Goal: Navigation & Orientation: Find specific page/section

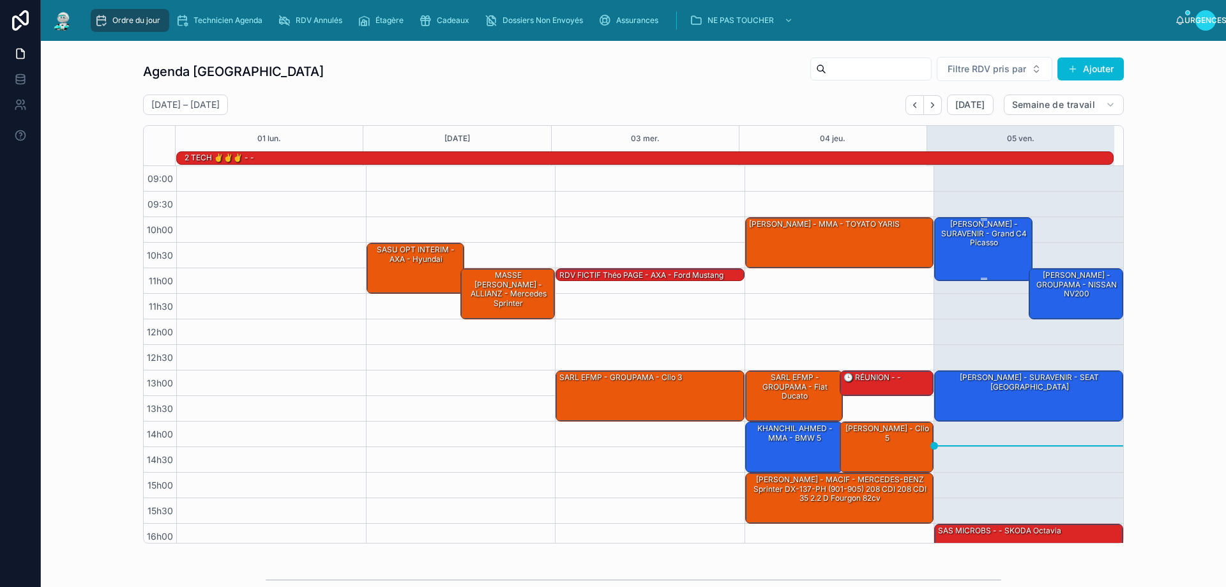
click at [986, 261] on div "[PERSON_NAME] - SURAVENIR - Grand C4 Picasso" at bounding box center [984, 248] width 95 height 61
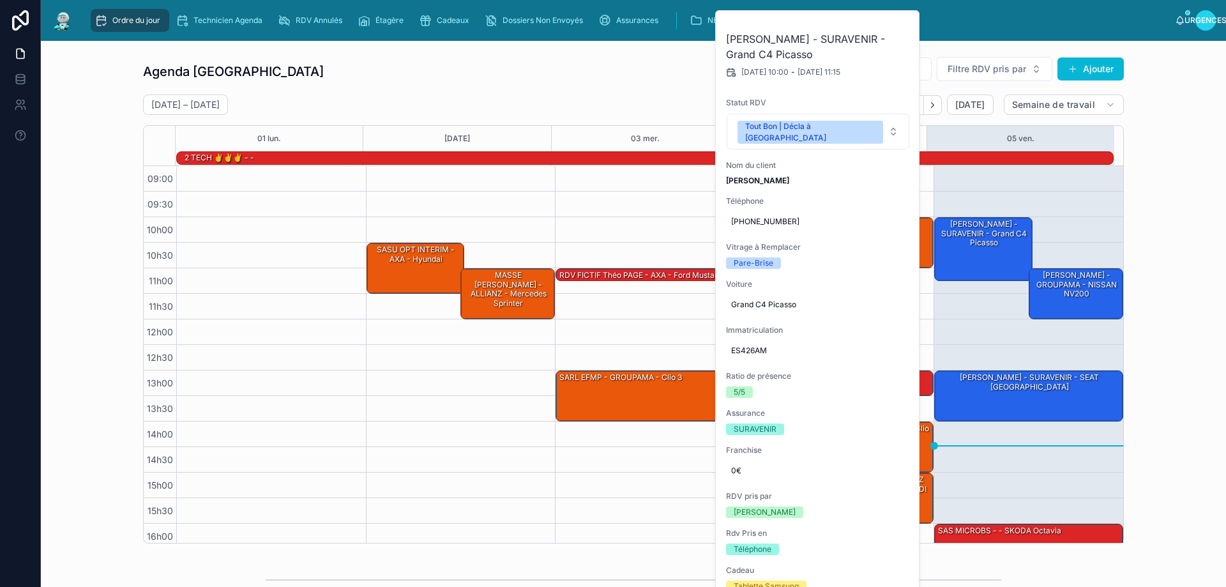
click at [1150, 259] on div "Agenda Rennes Filtre RDV pris par Ajouter 01 – 05 septembre Aujourd'hui Semaine…" at bounding box center [633, 300] width 1165 height 498
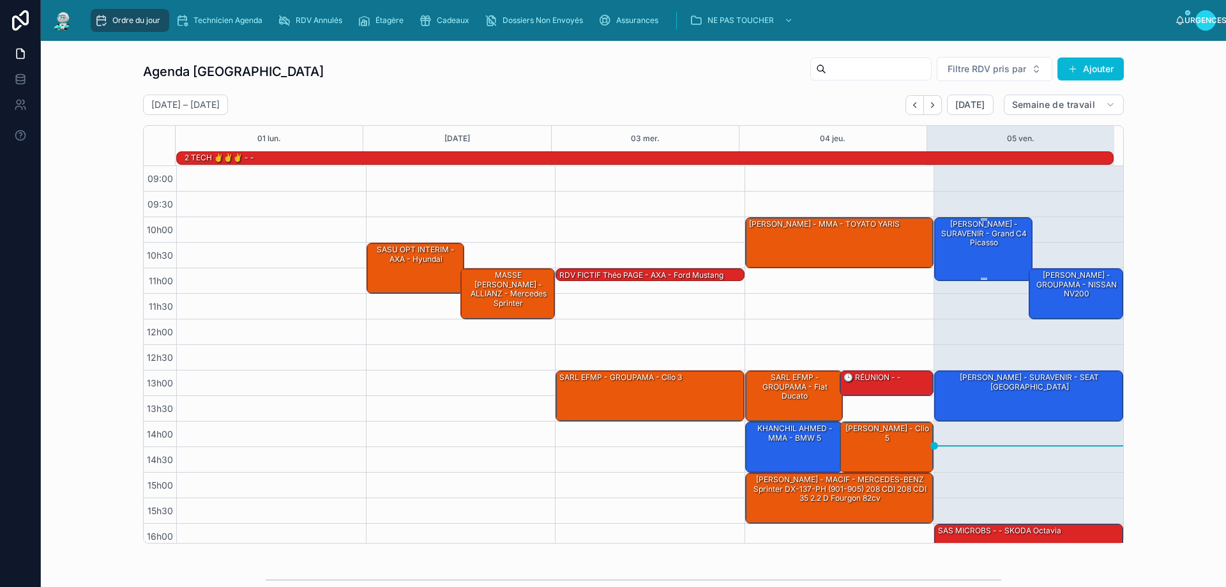
click at [966, 257] on div "[PERSON_NAME] - SURAVENIR - Grand C4 Picasso" at bounding box center [984, 248] width 95 height 61
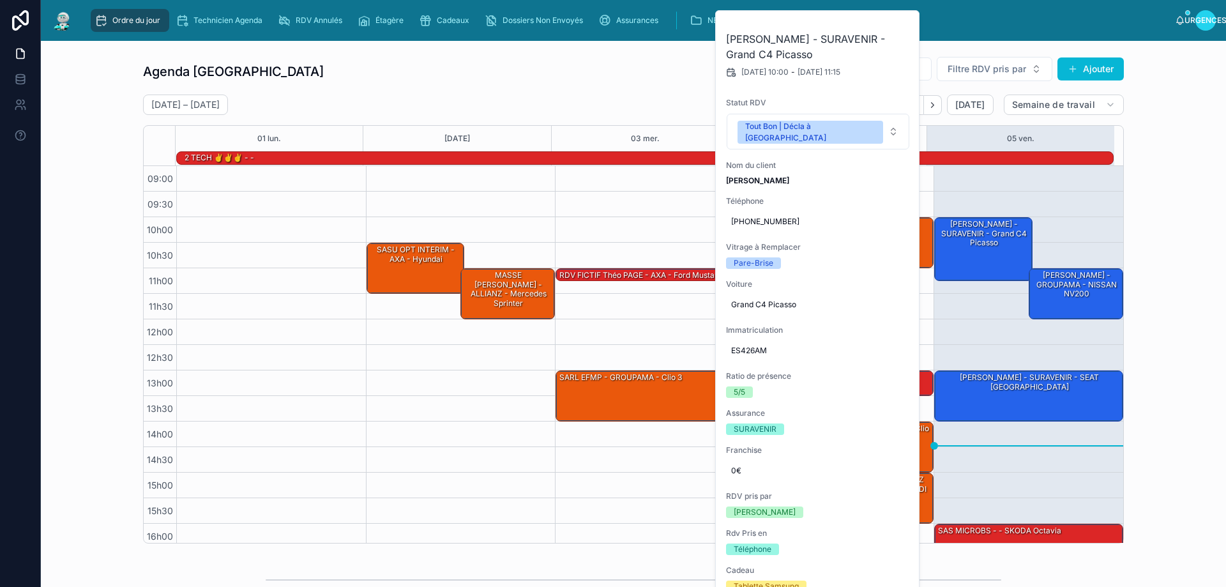
click at [1208, 282] on div "Agenda Rennes Filtre RDV pris par Ajouter 01 – 05 septembre Aujourd'hui Semaine…" at bounding box center [633, 479] width 1185 height 876
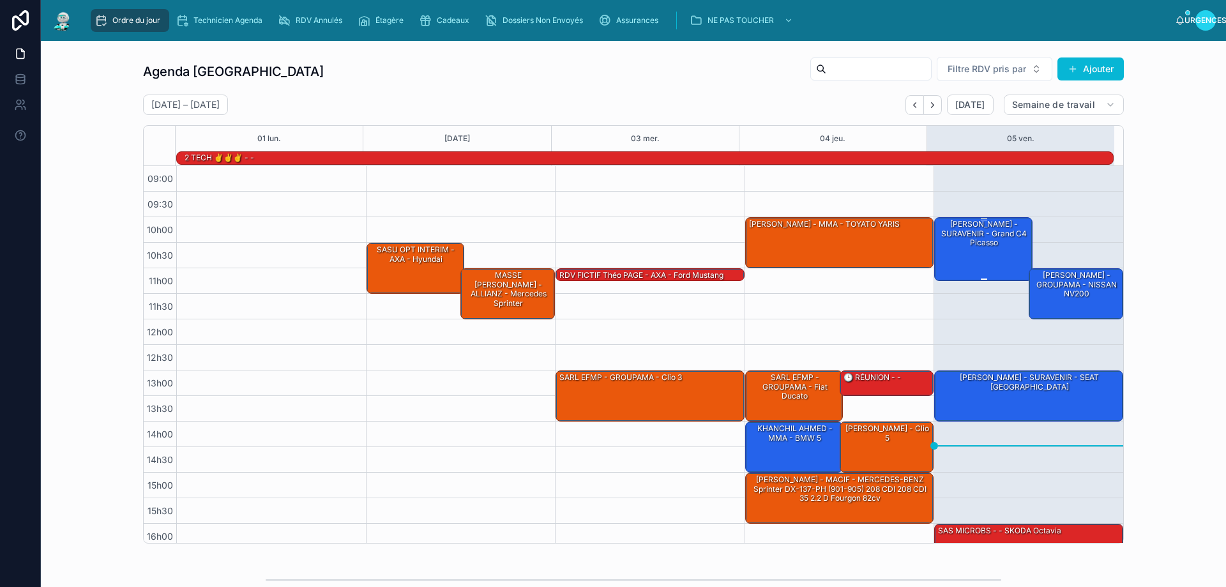
click at [971, 248] on div "[PERSON_NAME] - SURAVENIR - Grand C4 Picasso" at bounding box center [984, 233] width 95 height 30
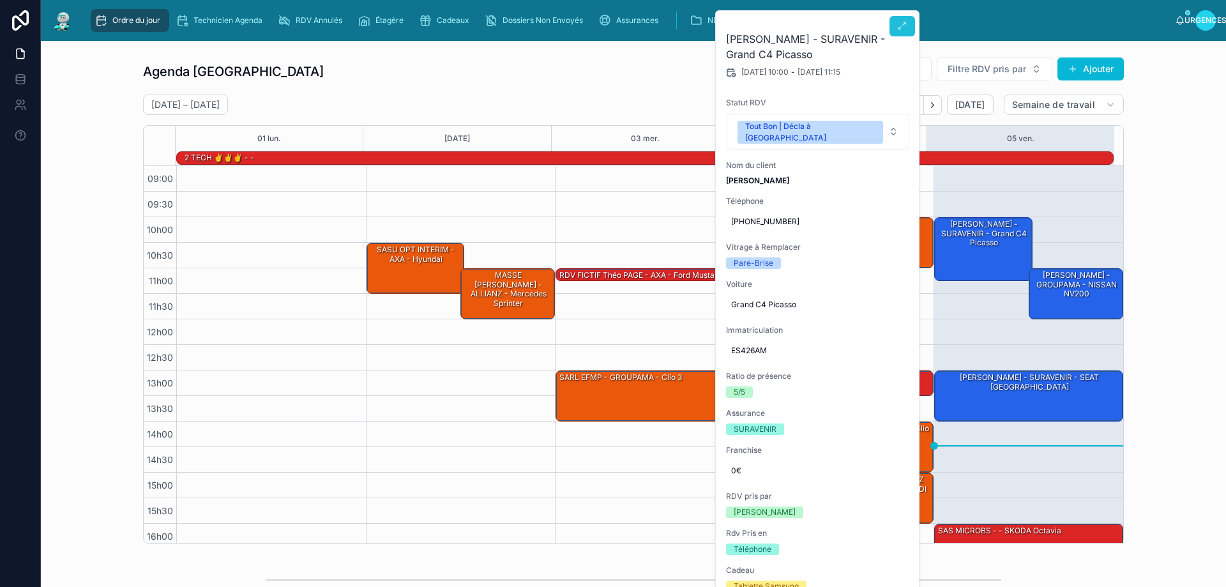
click at [903, 29] on icon at bounding box center [902, 26] width 10 height 10
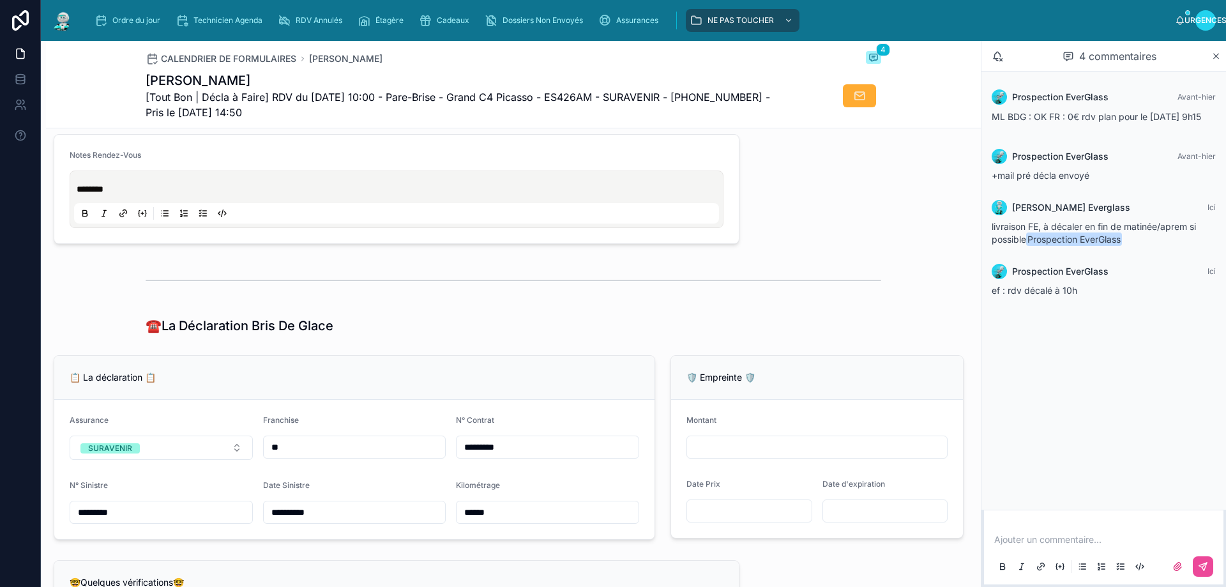
scroll to position [511, 0]
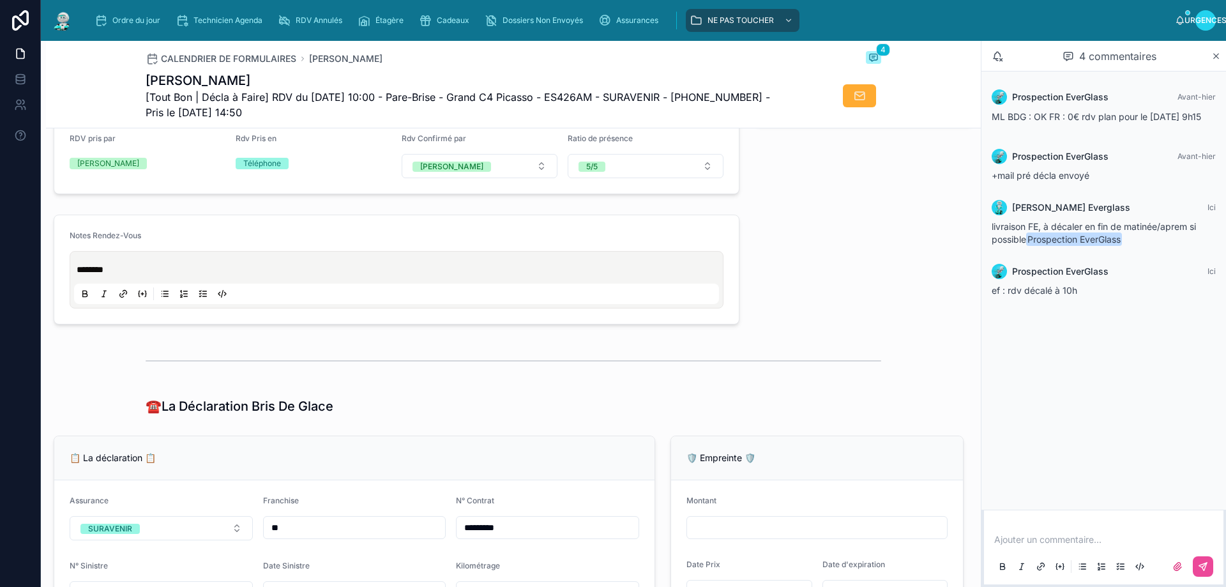
click at [146, 273] on p "********" at bounding box center [399, 269] width 645 height 13
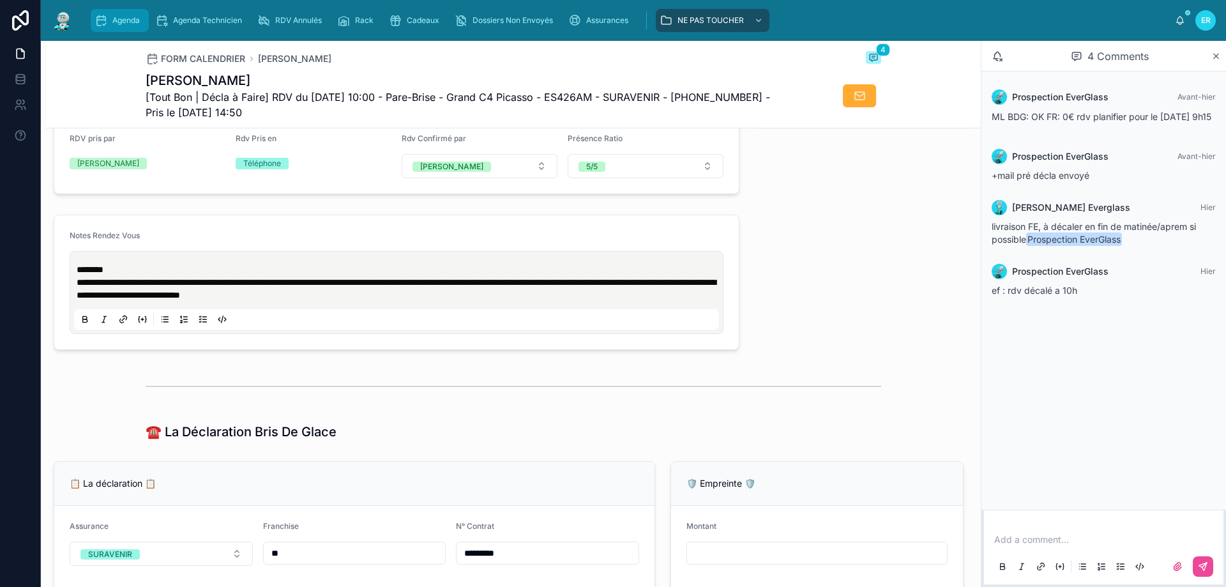
click at [112, 11] on div "Agenda" at bounding box center [120, 20] width 50 height 20
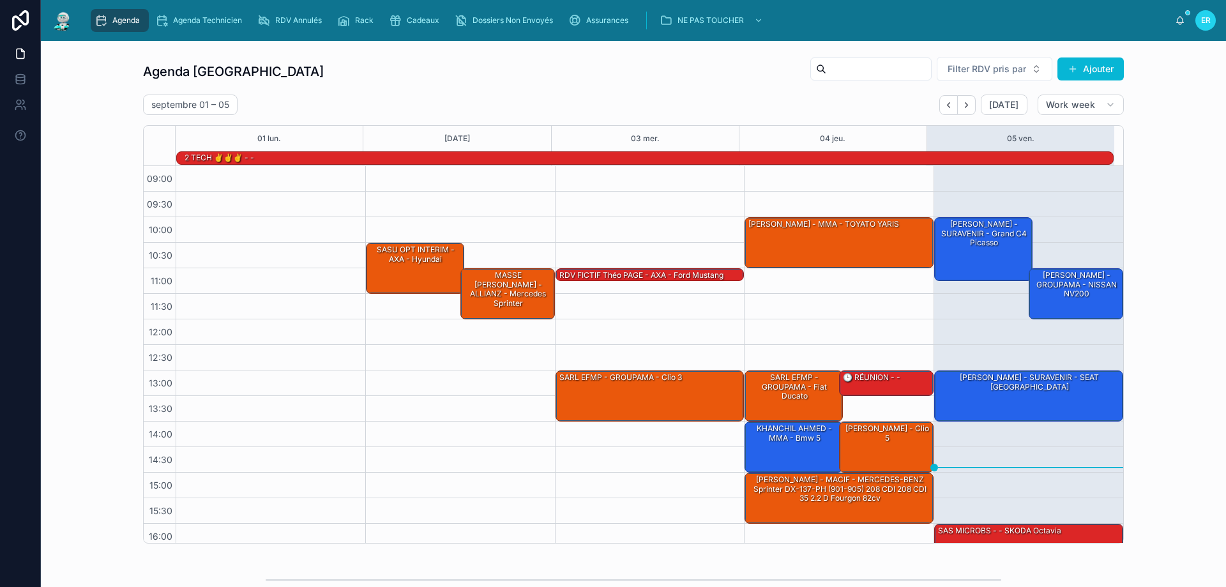
click at [965, 108] on icon "Next" at bounding box center [967, 105] width 10 height 10
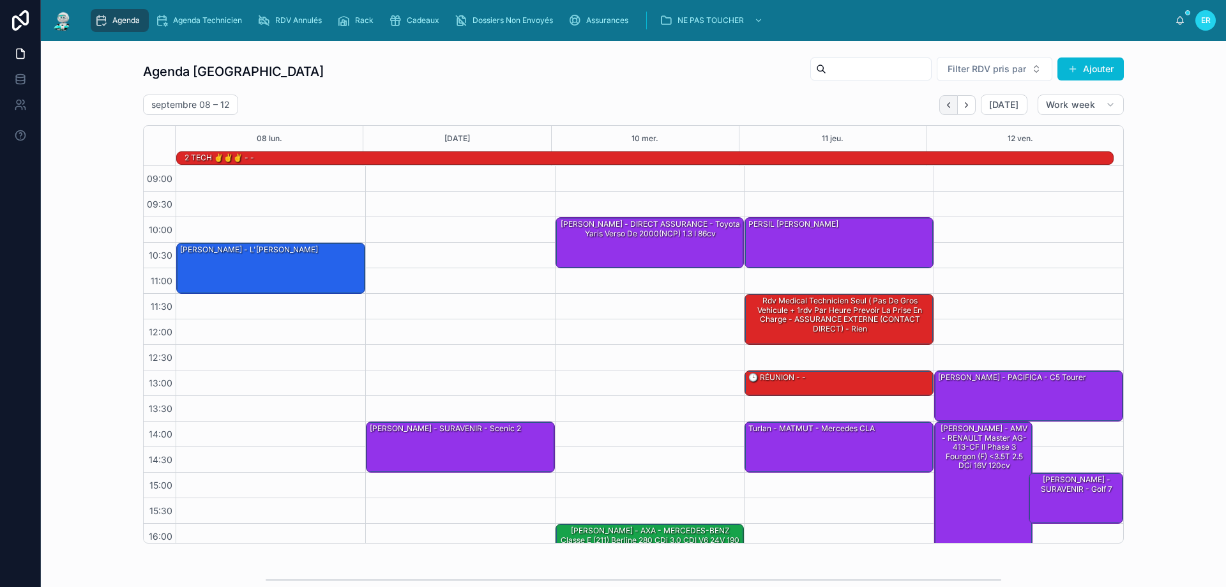
click at [945, 103] on icon "Back" at bounding box center [949, 105] width 10 height 10
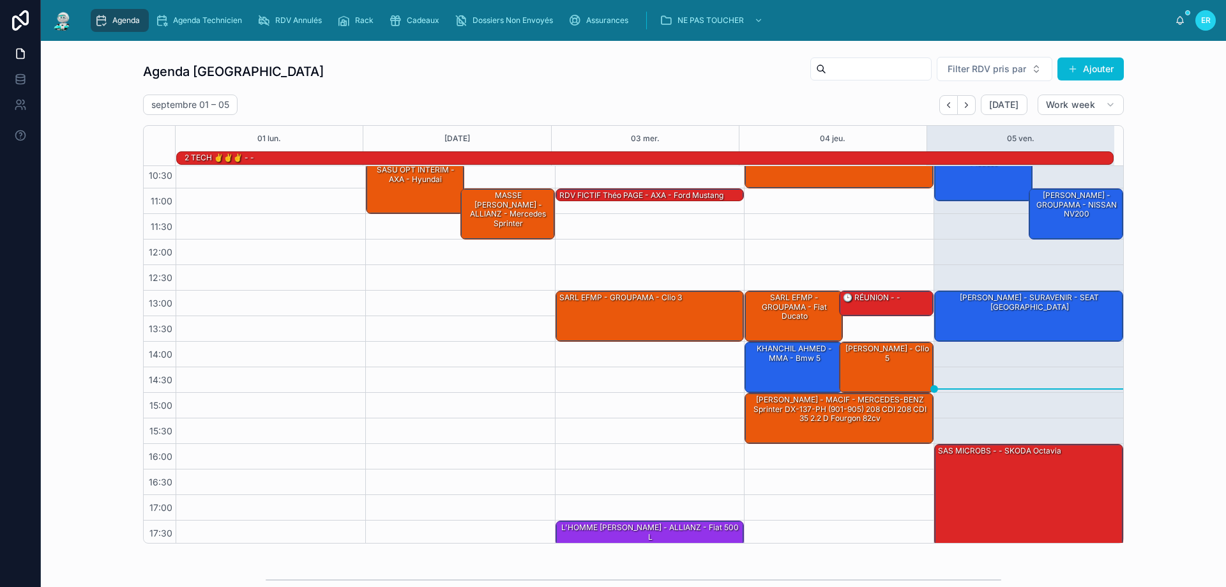
scroll to position [83, 0]
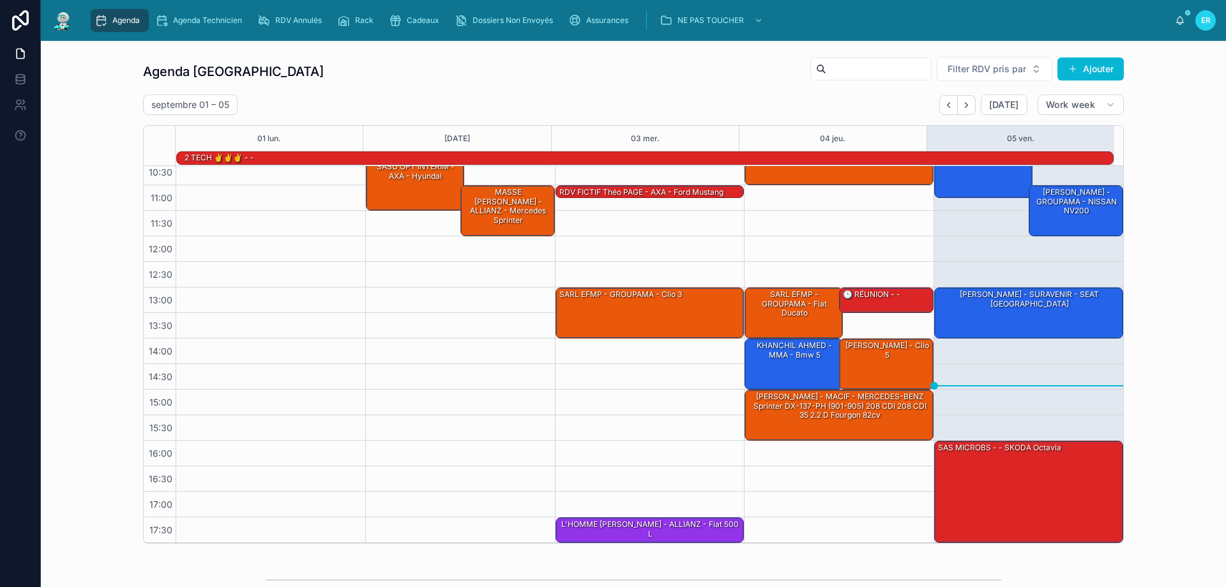
click at [1172, 166] on div "Agenda Rennes Filter RDV pris par Ajouter septembre 01 – 05 Today Work week 01 …" at bounding box center [633, 300] width 1165 height 498
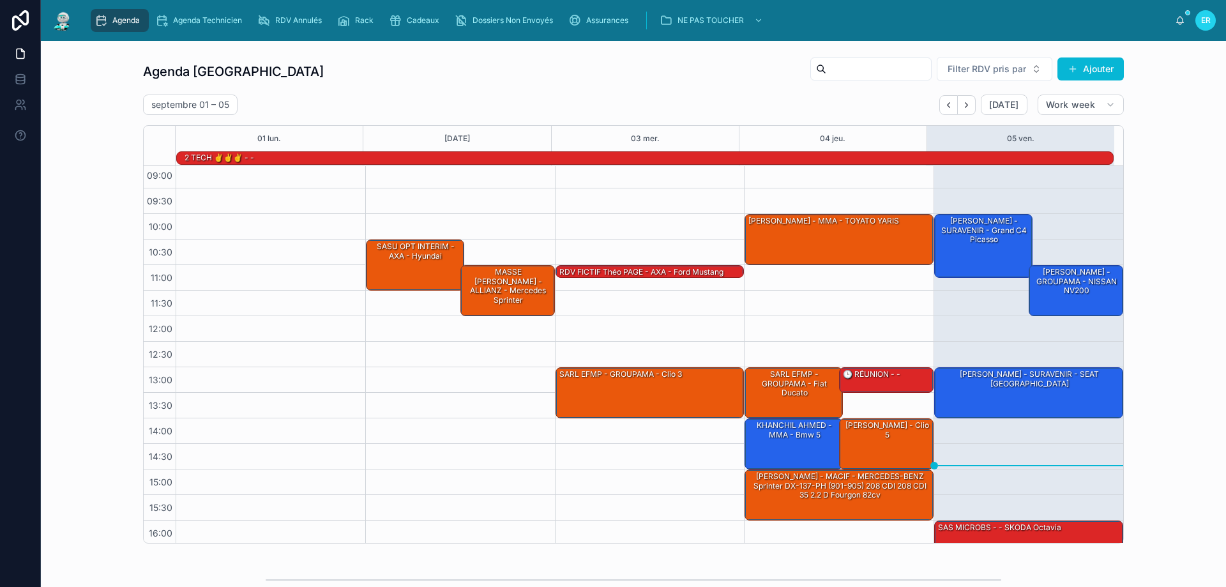
scroll to position [0, 0]
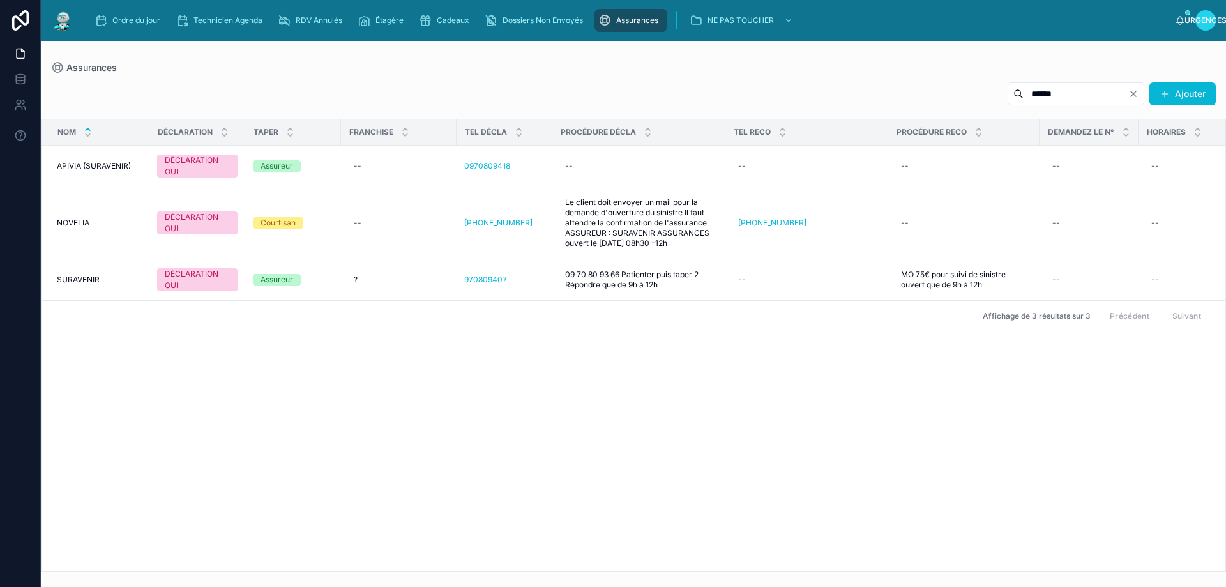
click at [1137, 94] on icon "Clair" at bounding box center [1134, 94] width 10 height 10
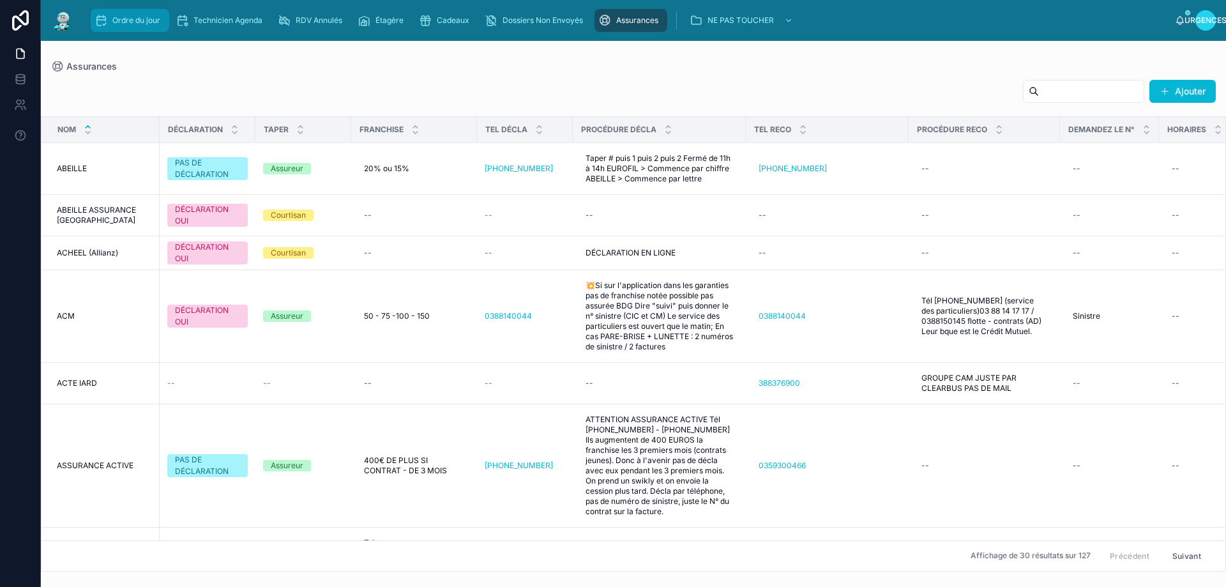
click at [132, 26] on div "Ordre du jour" at bounding box center [130, 20] width 71 height 20
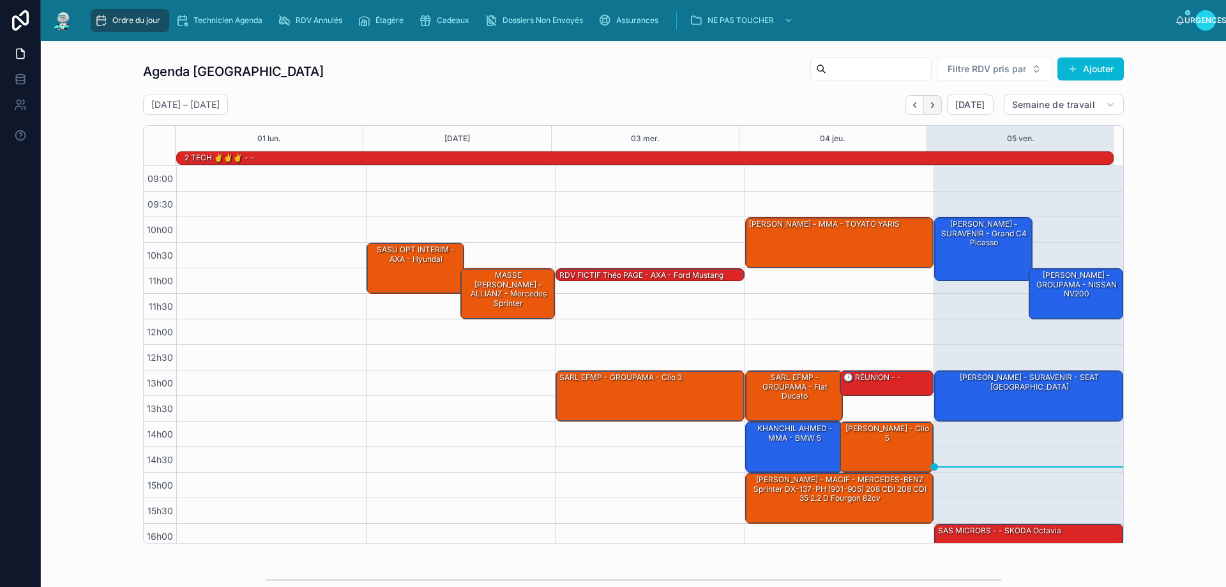
click at [928, 109] on icon "Suivant" at bounding box center [933, 105] width 10 height 10
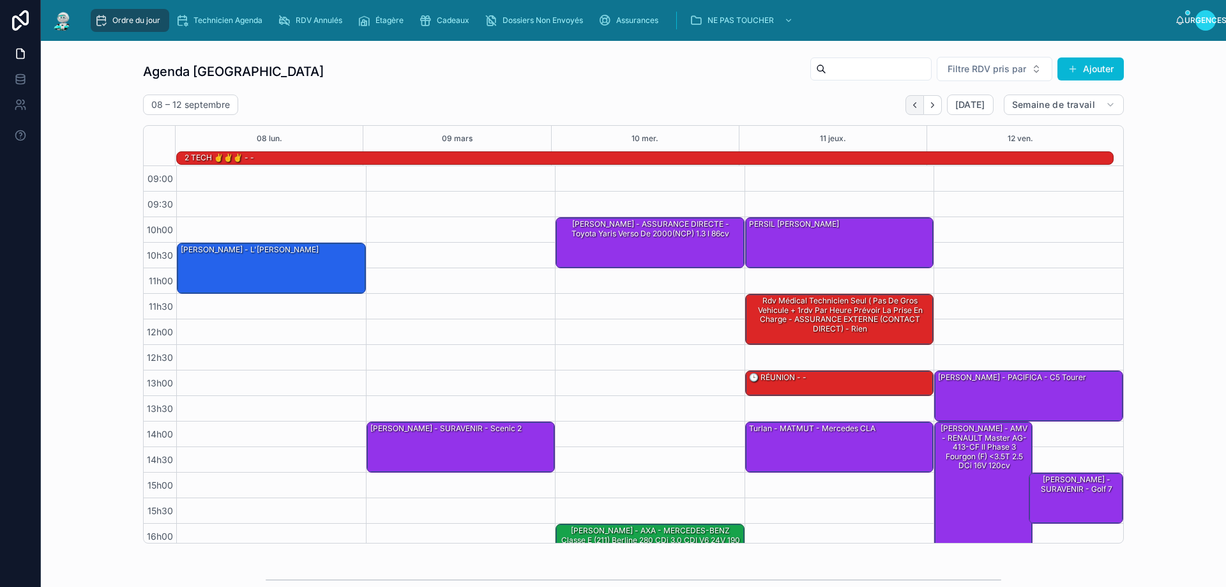
click at [906, 97] on button "Dos" at bounding box center [915, 105] width 19 height 20
